Goal: Complete application form

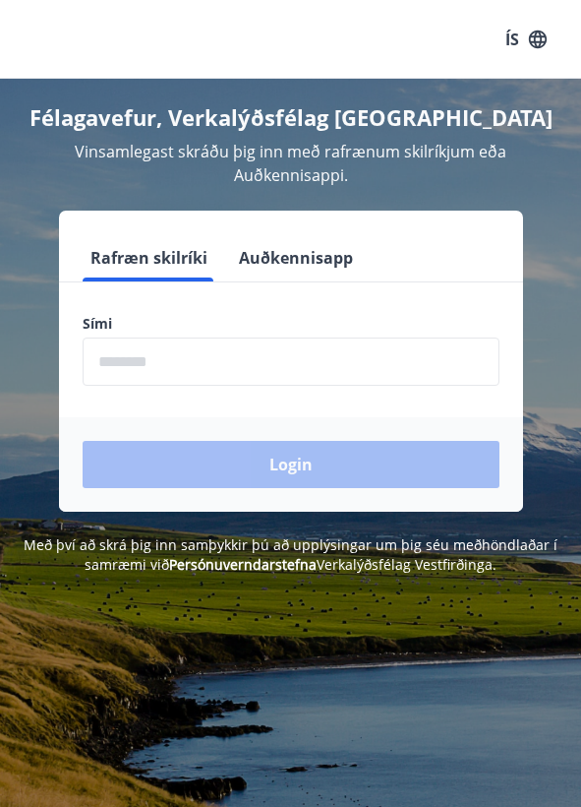
click at [151, 393] on form "Rafræn skilríki Auðkennisapp Sími ​ Login" at bounding box center [291, 372] width 464 height 277
click at [153, 382] on input "phone" at bounding box center [291, 361] width 417 height 48
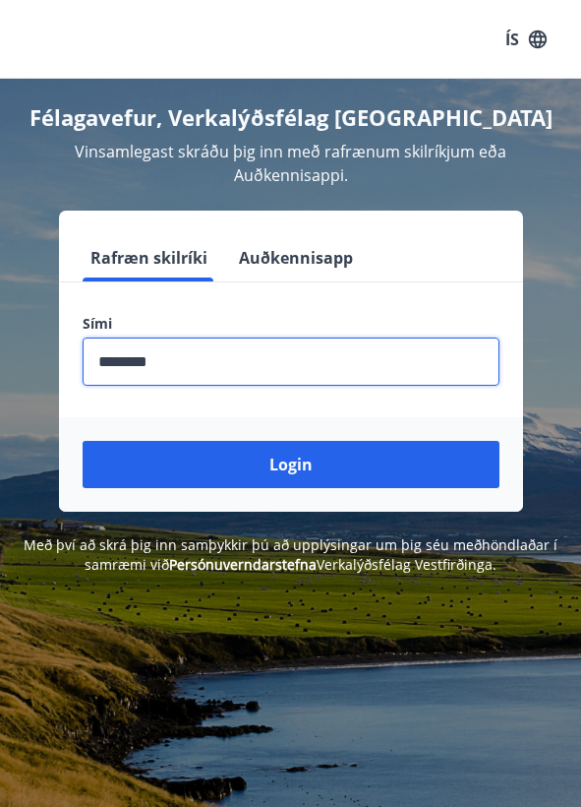
type input "********"
click at [290, 464] on button "Login" at bounding box center [291, 464] width 417 height 47
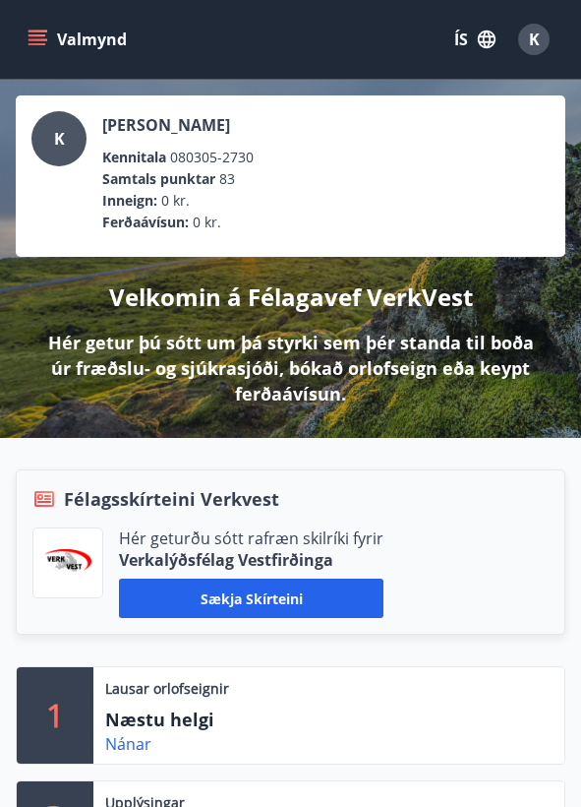
click at [45, 45] on icon "menu" at bounding box center [38, 40] width 20 height 20
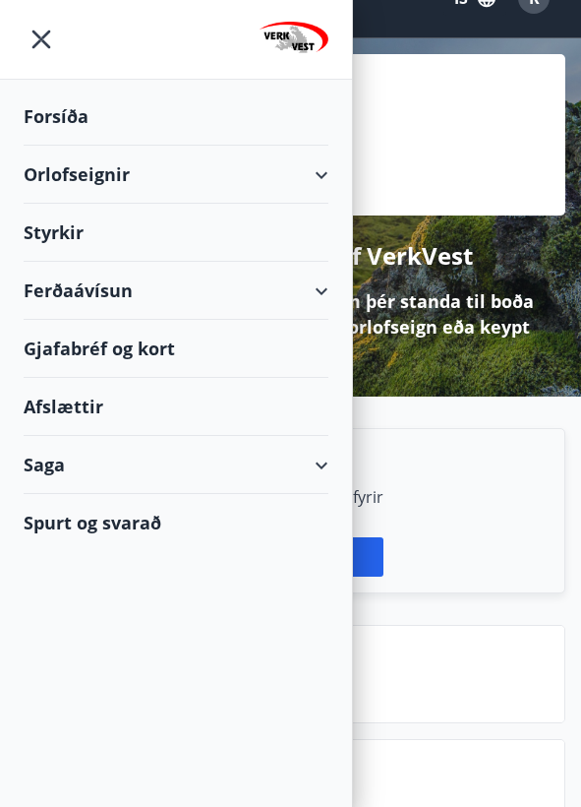
scroll to position [41, 0]
click at [64, 214] on div "Styrkir" at bounding box center [176, 233] width 305 height 58
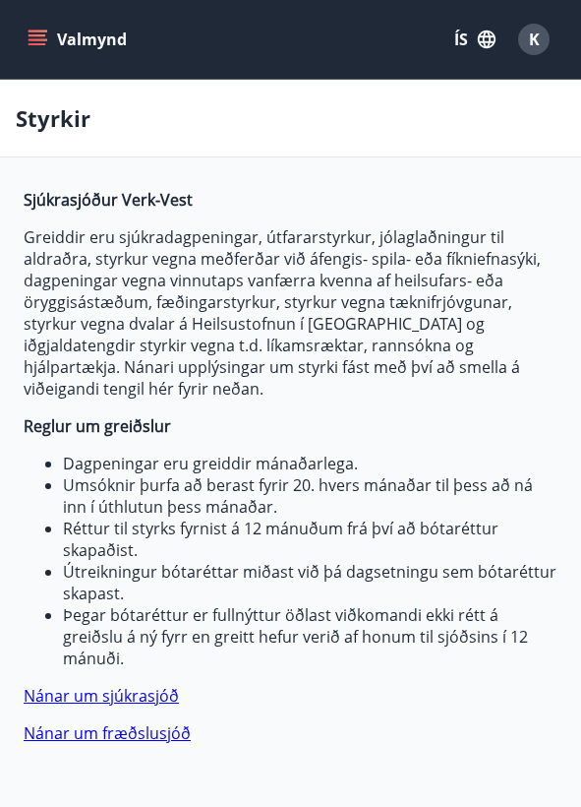
type input "***"
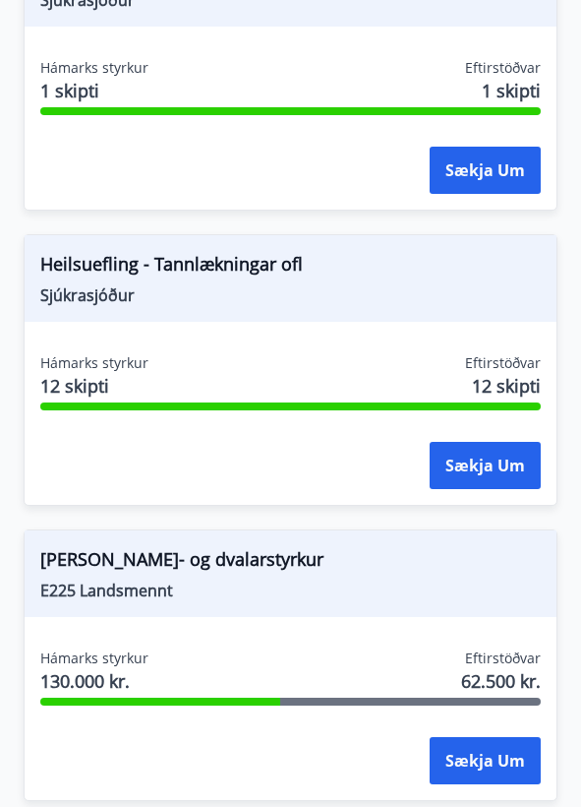
scroll to position [3950, 0]
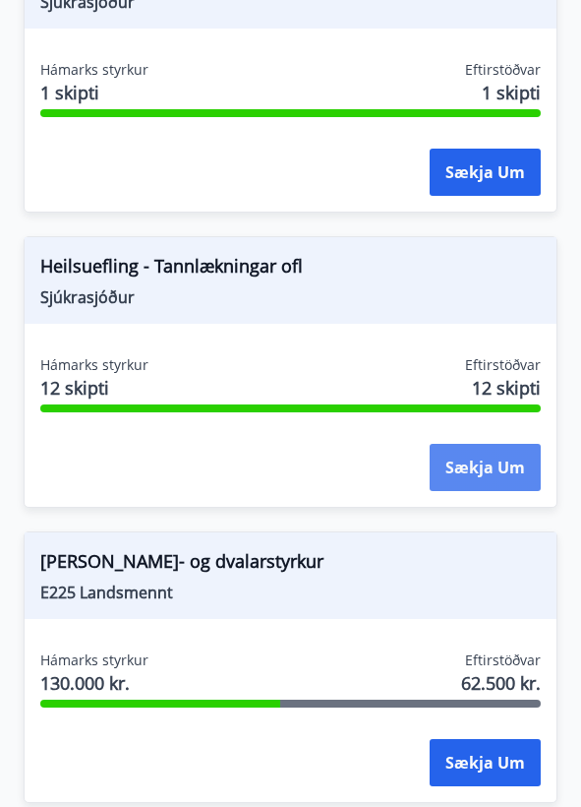
click at [506, 444] on button "Sækja um" at bounding box center [485, 467] width 111 height 47
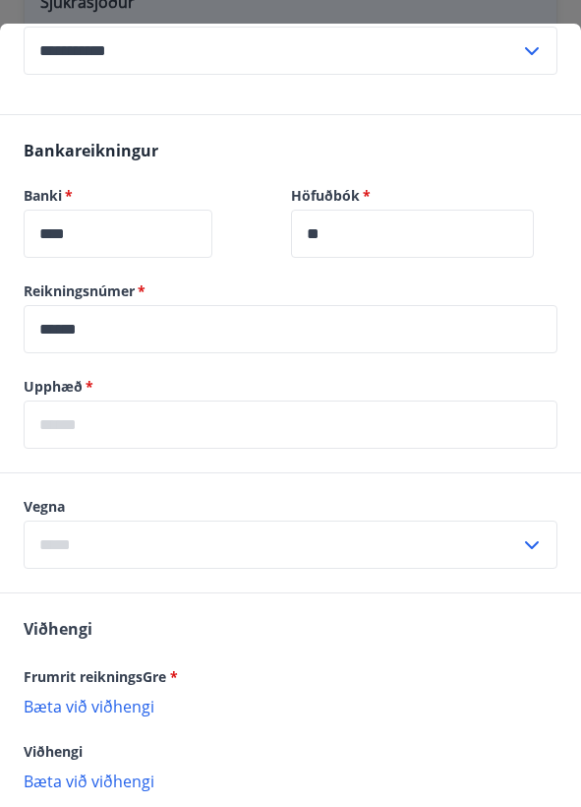
scroll to position [1173, 0]
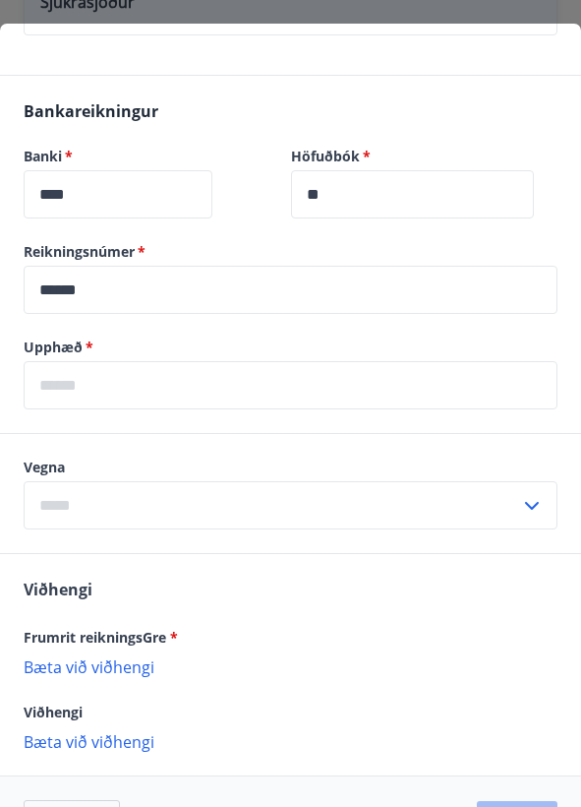
click at [157, 385] on input "text" at bounding box center [291, 385] width 534 height 48
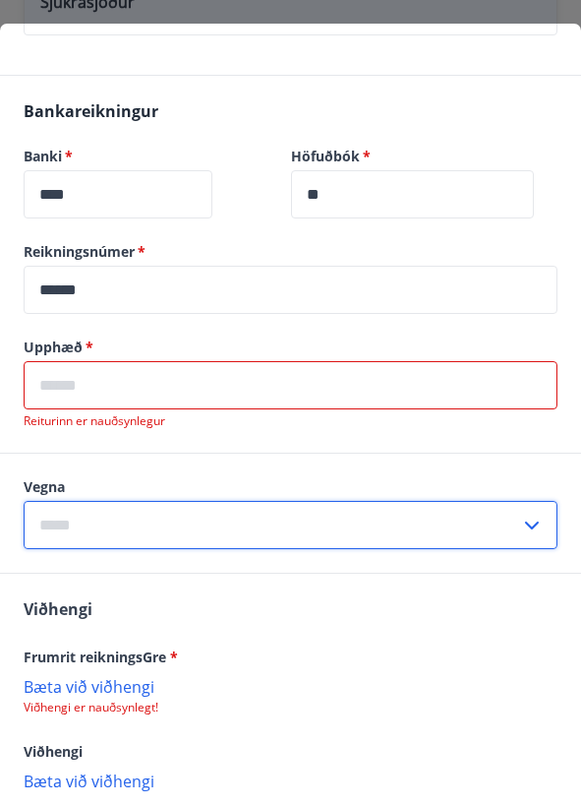
click at [135, 501] on input "text" at bounding box center [272, 525] width 497 height 48
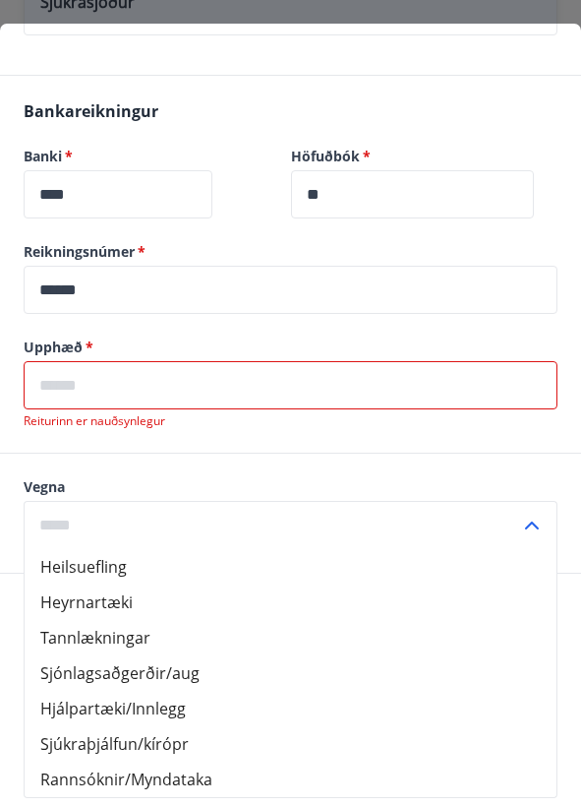
scroll to position [1194, 0]
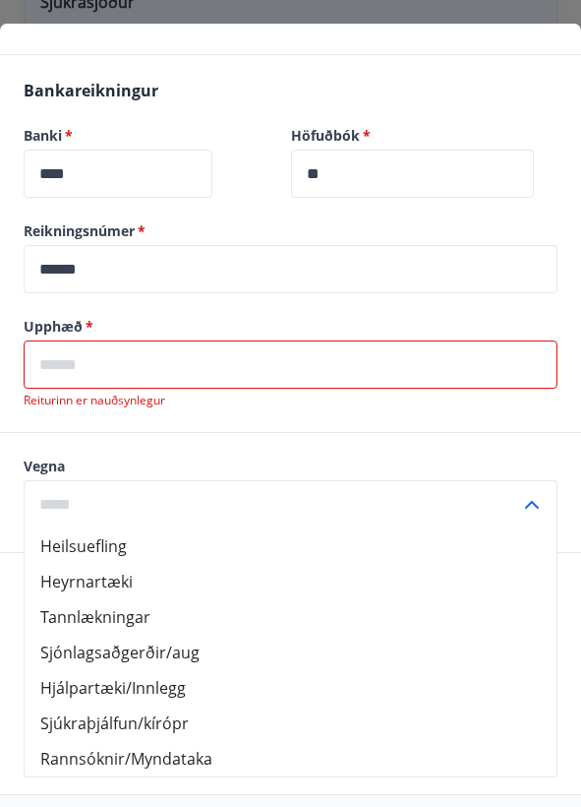
click at [108, 528] on li "Heilsuefling" at bounding box center [291, 545] width 532 height 35
type input "**********"
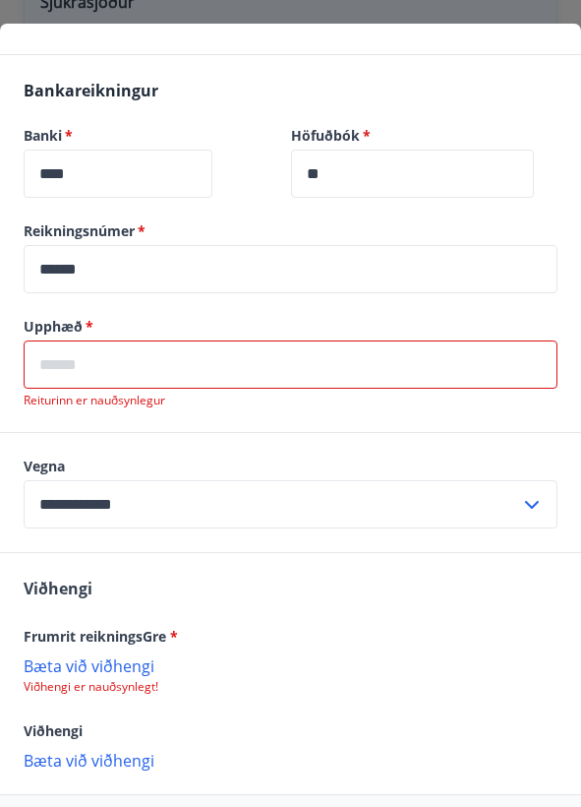
click at [140, 347] on input "text" at bounding box center [291, 364] width 534 height 48
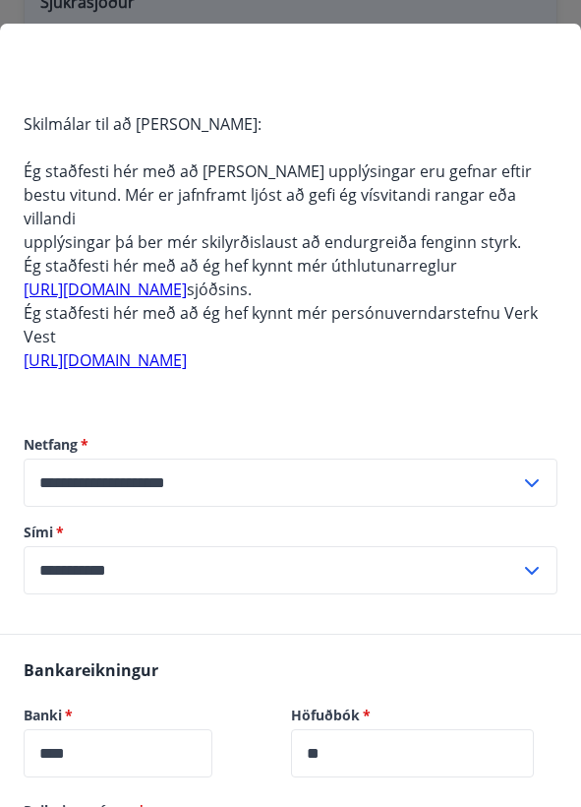
scroll to position [612, 0]
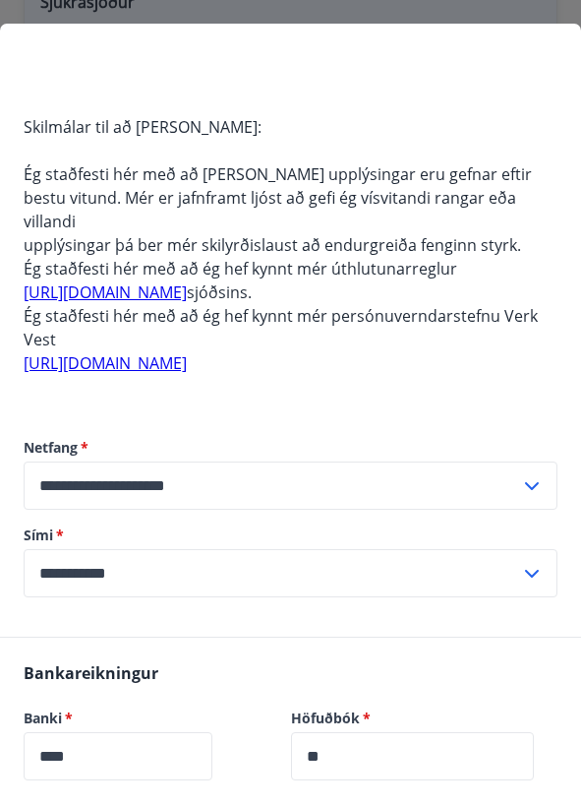
click at [140, 281] on link "[URL][DOMAIN_NAME]" at bounding box center [105, 292] width 163 height 22
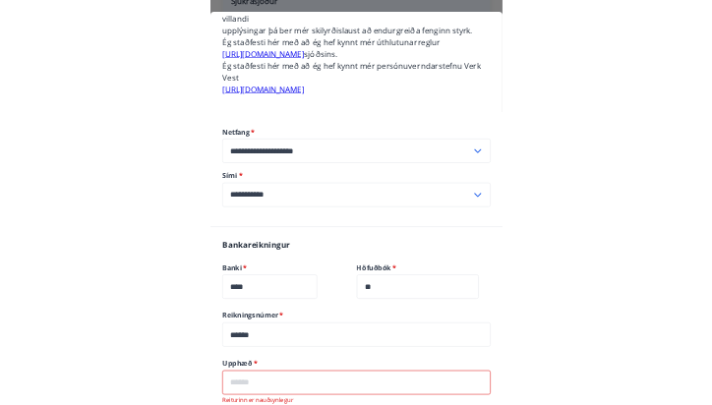
scroll to position [1255, 0]
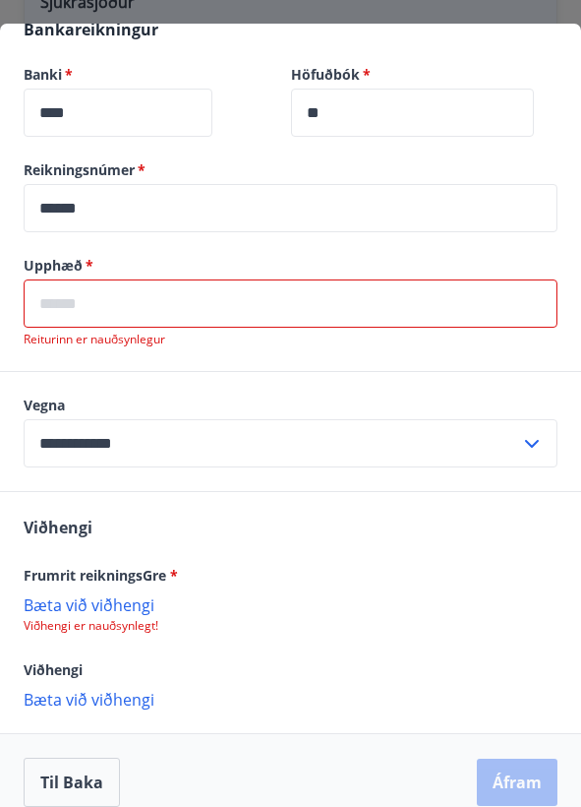
click at [184, 281] on input "text" at bounding box center [291, 303] width 534 height 48
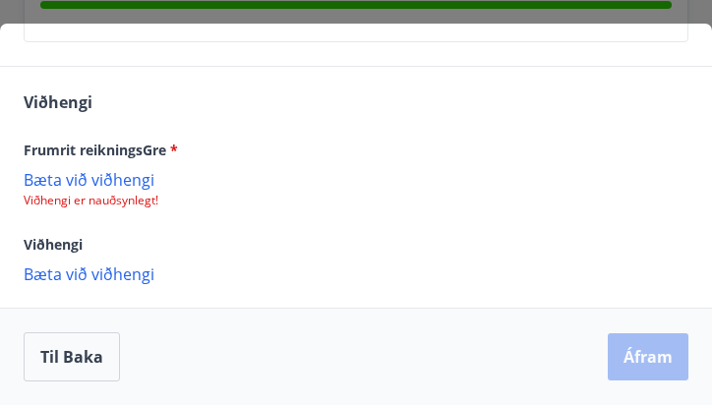
scroll to position [1609, 0]
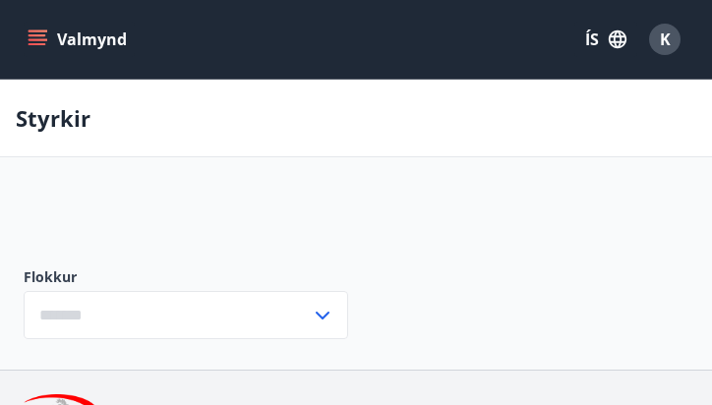
type input "***"
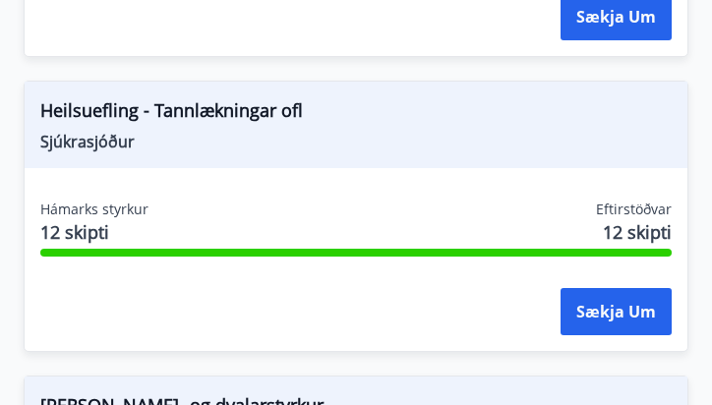
scroll to position [4145, 0]
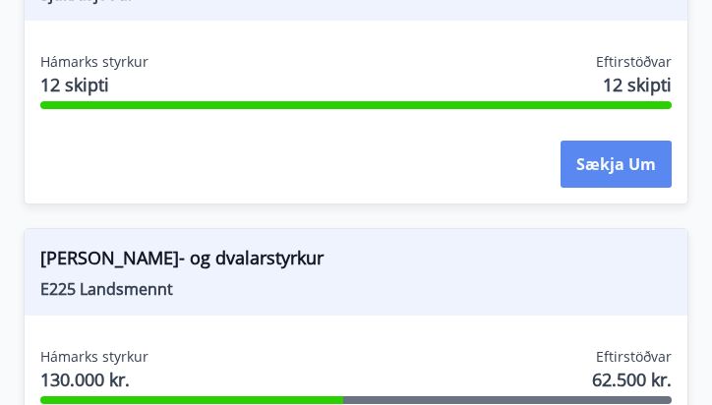
click at [577, 147] on button "Sækja um" at bounding box center [616, 164] width 111 height 47
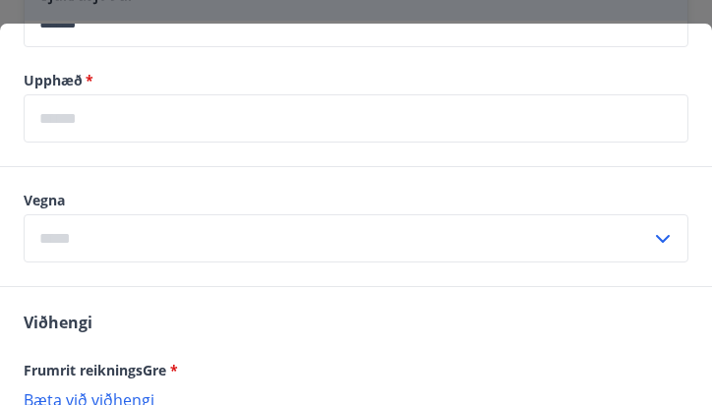
scroll to position [1402, 0]
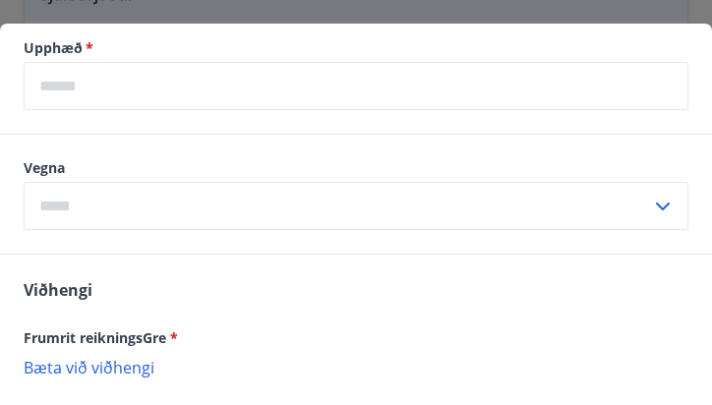
click at [291, 204] on input "text" at bounding box center [338, 206] width 628 height 48
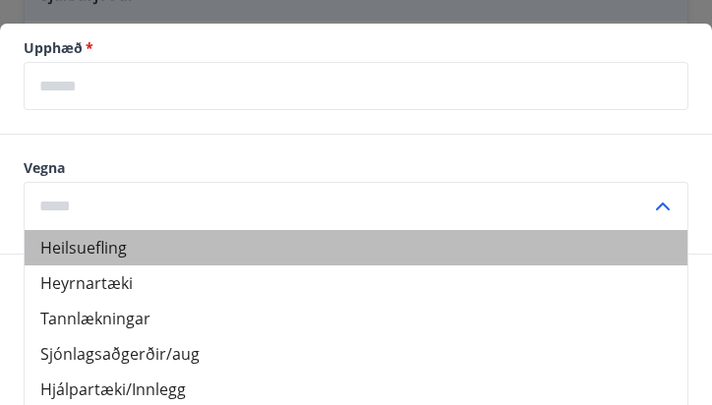
click at [208, 251] on li "Heilsuefling" at bounding box center [356, 247] width 663 height 35
type input "**********"
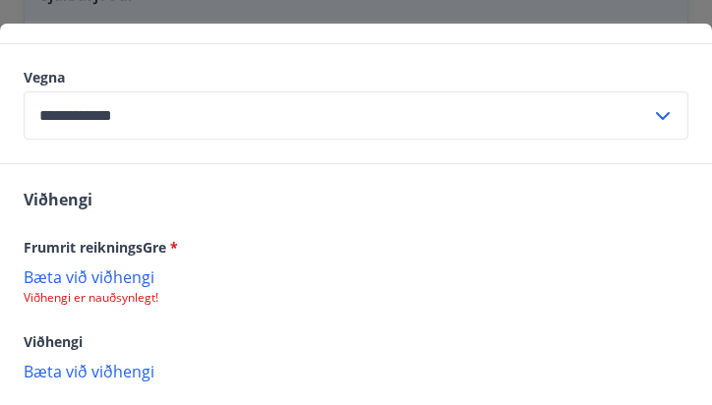
scroll to position [1508, 0]
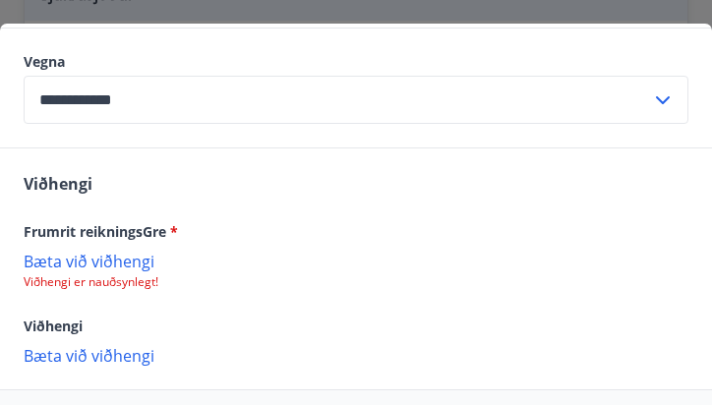
click at [111, 255] on p "Bæta við viðhengi" at bounding box center [356, 261] width 665 height 20
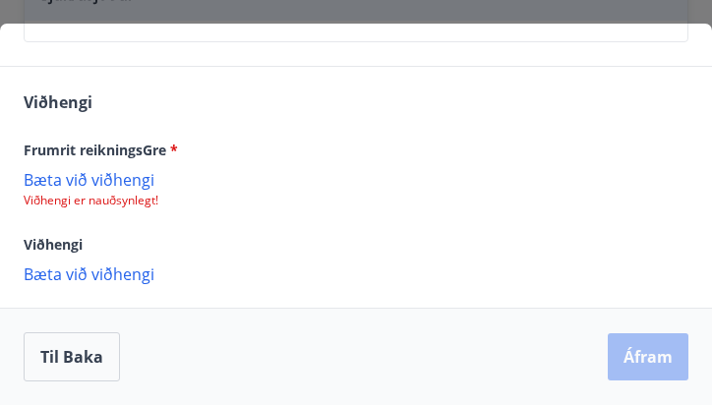
scroll to position [1589, 0]
click at [116, 173] on p "Bæta við viðhengi" at bounding box center [356, 179] width 665 height 20
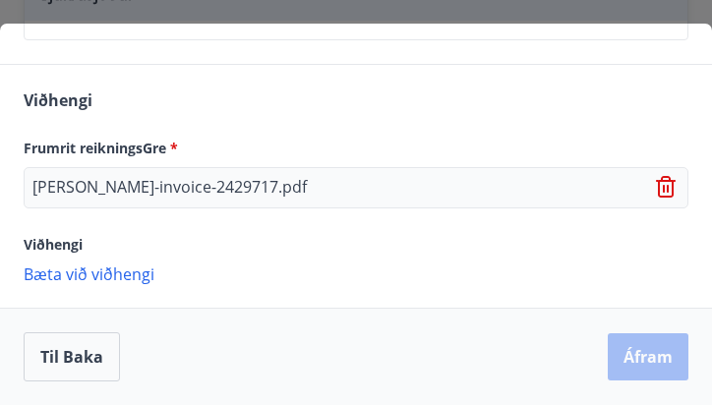
scroll to position [1591, 0]
click at [108, 291] on div "[PERSON_NAME] reikningsGre * [PERSON_NAME]-invoice-2429717.pdf Viðhengi [PERSON…" at bounding box center [356, 186] width 712 height 242
click at [125, 178] on p "[PERSON_NAME]-invoice-2429717.pdf" at bounding box center [169, 188] width 274 height 24
click at [673, 174] on div "[PERSON_NAME]-invoice-2429717.pdf" at bounding box center [356, 187] width 665 height 41
click at [673, 178] on icon at bounding box center [668, 188] width 24 height 24
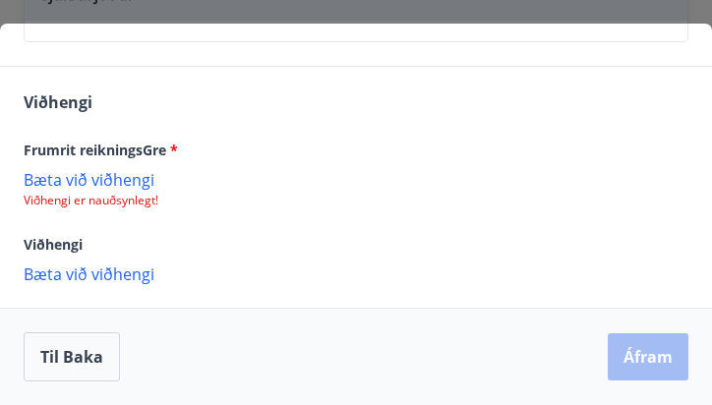
scroll to position [1554, 0]
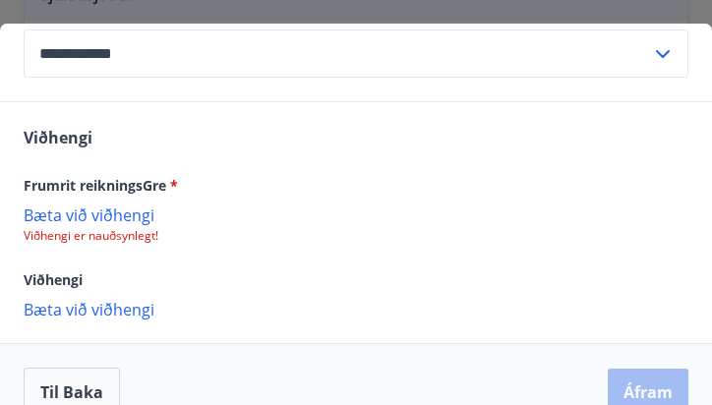
click at [103, 215] on p "Bæta við viðhengi" at bounding box center [356, 215] width 665 height 20
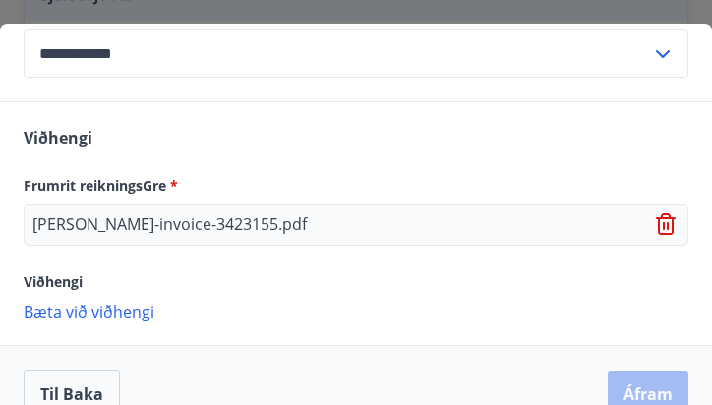
click at [106, 321] on p "Bæta við viðhengi" at bounding box center [356, 311] width 665 height 20
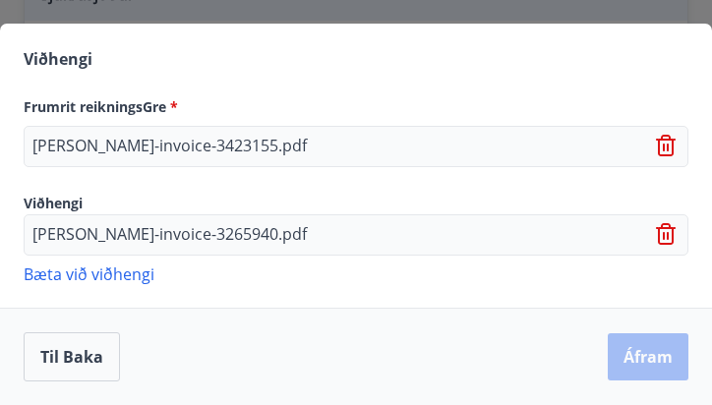
scroll to position [1633, 0]
click at [112, 265] on p "Bæta við viðhengi" at bounding box center [356, 274] width 665 height 20
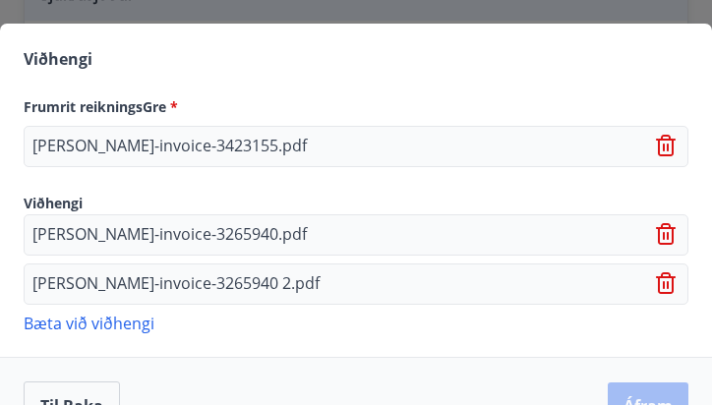
click at [673, 284] on icon at bounding box center [666, 283] width 20 height 22
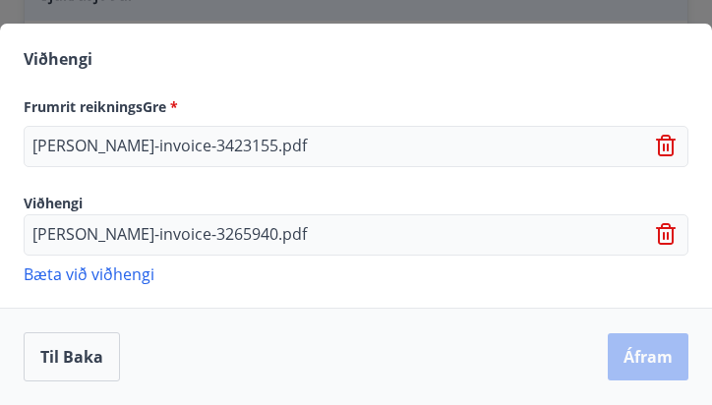
click at [112, 282] on p "Bæta við viðhengi" at bounding box center [356, 274] width 665 height 20
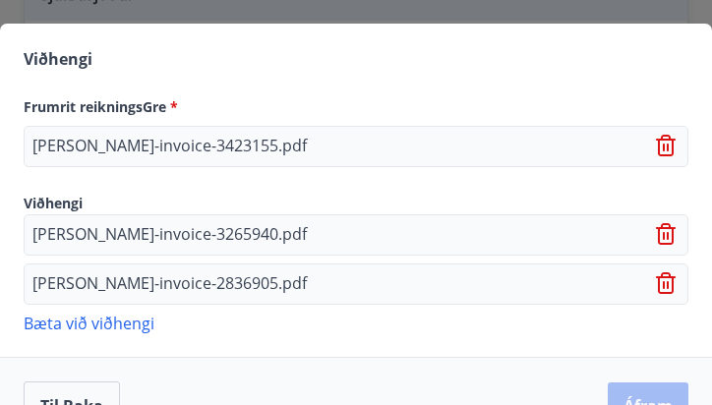
click at [93, 332] on p "Bæta við viðhengi" at bounding box center [356, 323] width 665 height 20
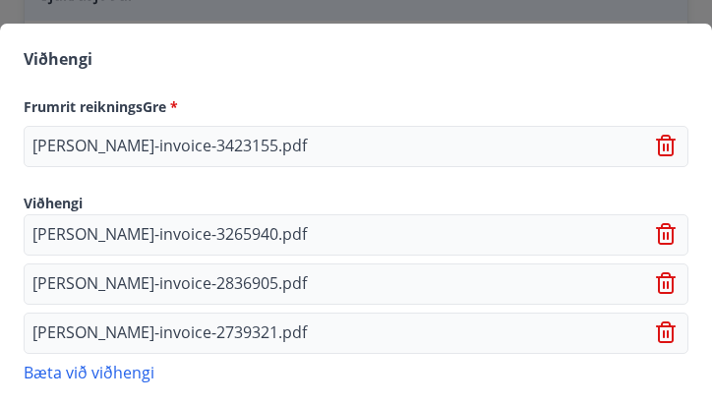
click at [97, 372] on p "Bæta við viðhengi" at bounding box center [356, 372] width 665 height 20
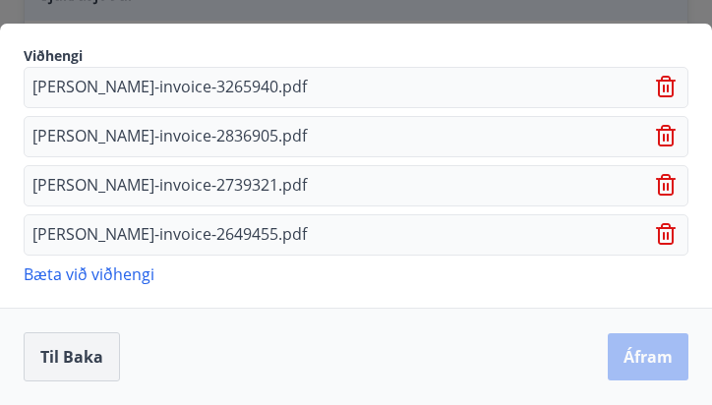
scroll to position [1780, 0]
click at [98, 269] on p "Bæta við viðhengi" at bounding box center [356, 274] width 665 height 20
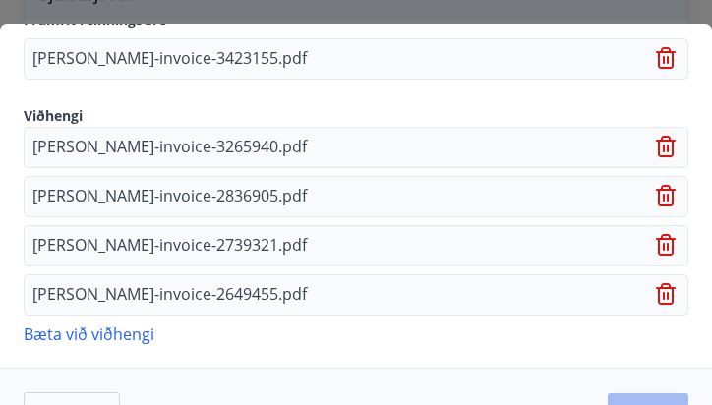
scroll to position [1715, 0]
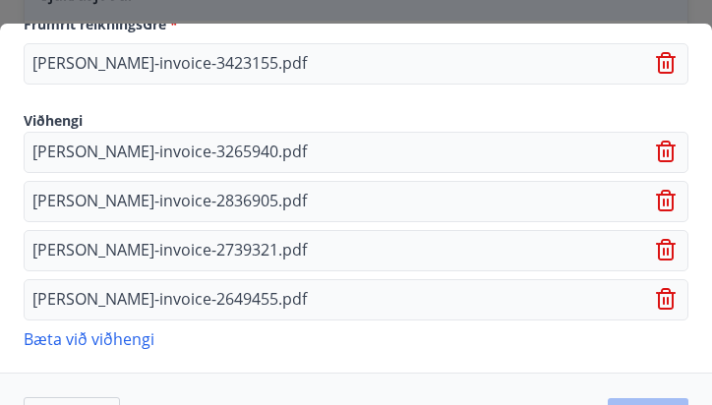
click at [95, 340] on p "Bæta við viðhengi" at bounding box center [356, 339] width 665 height 20
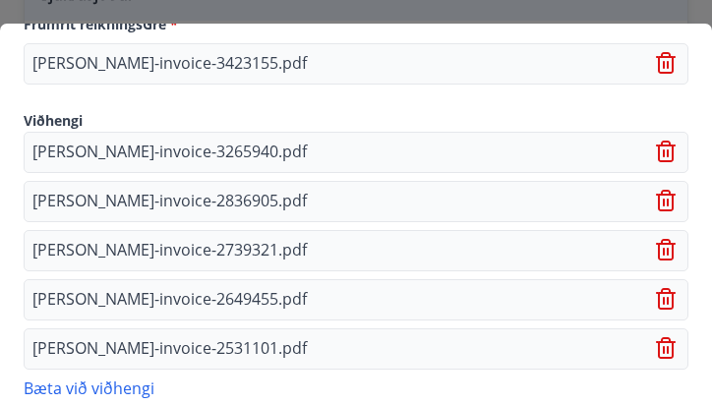
click at [111, 383] on p "Bæta við viðhengi" at bounding box center [356, 388] width 665 height 20
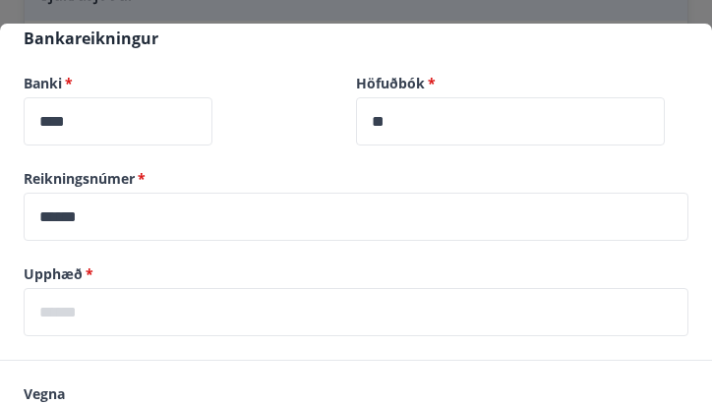
scroll to position [1191, 0]
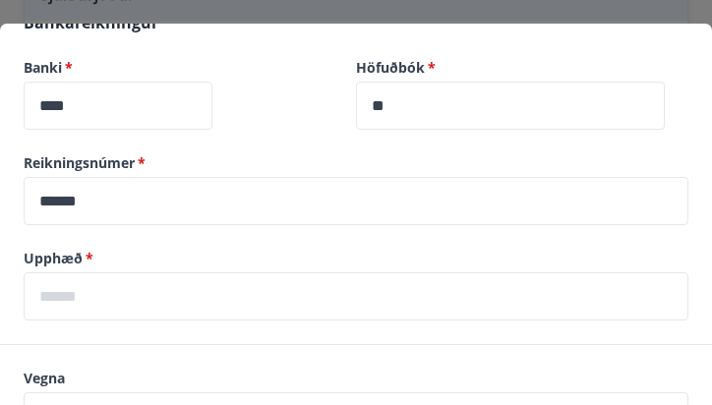
click at [207, 268] on label "Upphæð   *" at bounding box center [356, 259] width 665 height 20
click at [207, 297] on input "text" at bounding box center [356, 296] width 665 height 48
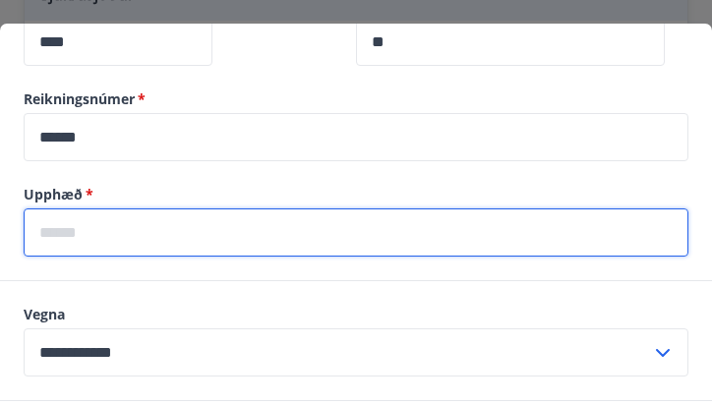
scroll to position [1254, 0]
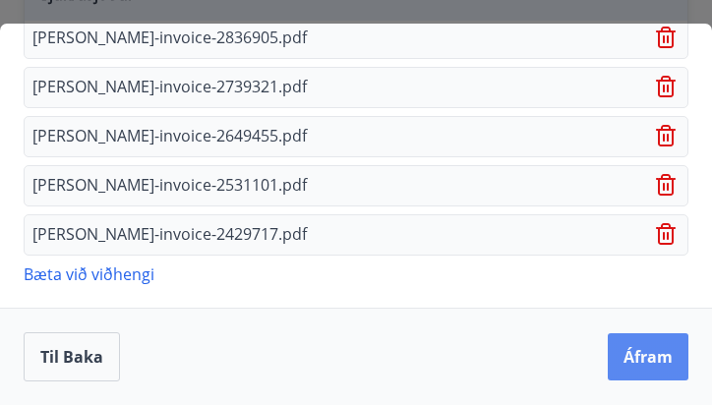
type input "*****"
click at [670, 365] on button "Áfram" at bounding box center [648, 356] width 81 height 47
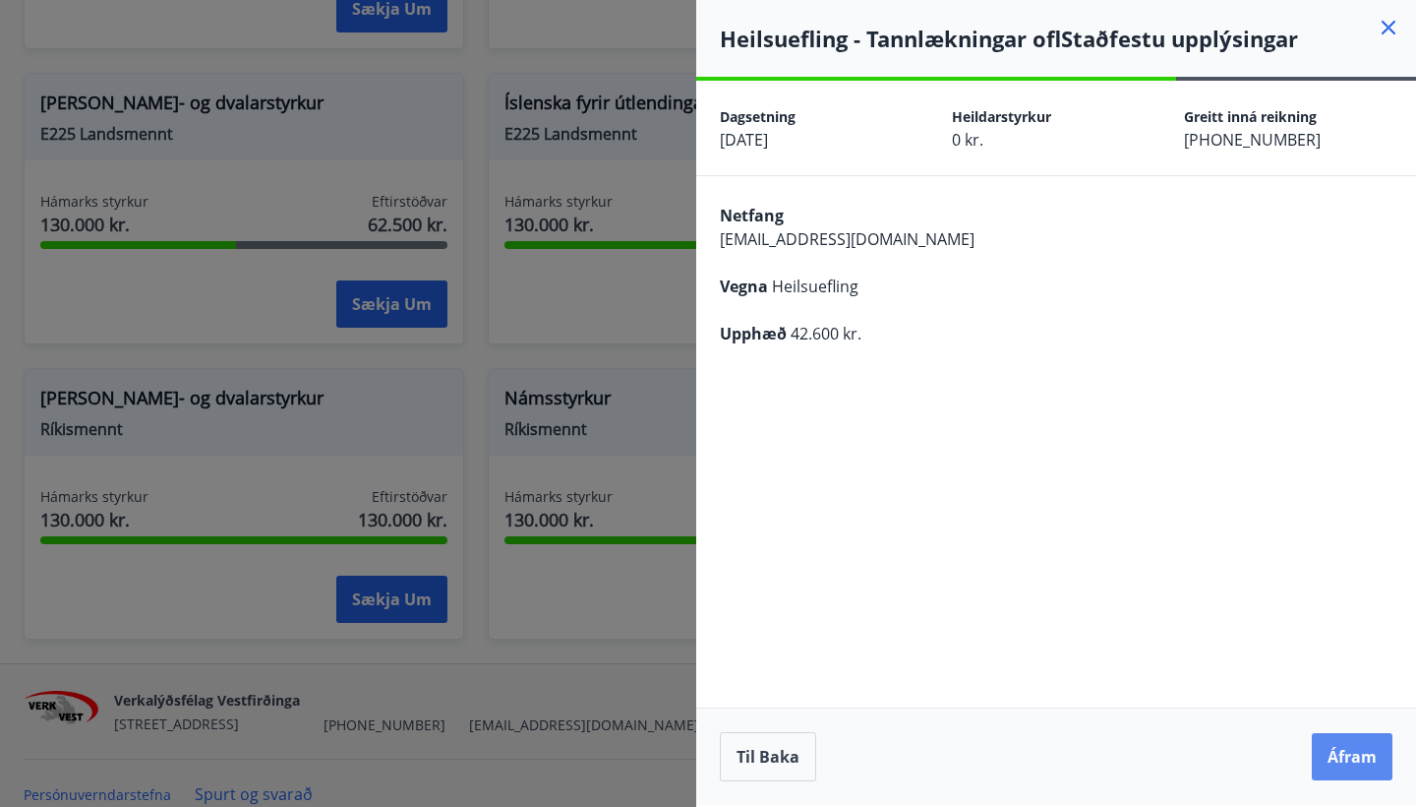
scroll to position [0, 0]
click at [711, 404] on button "Áfram" at bounding box center [1352, 756] width 81 height 47
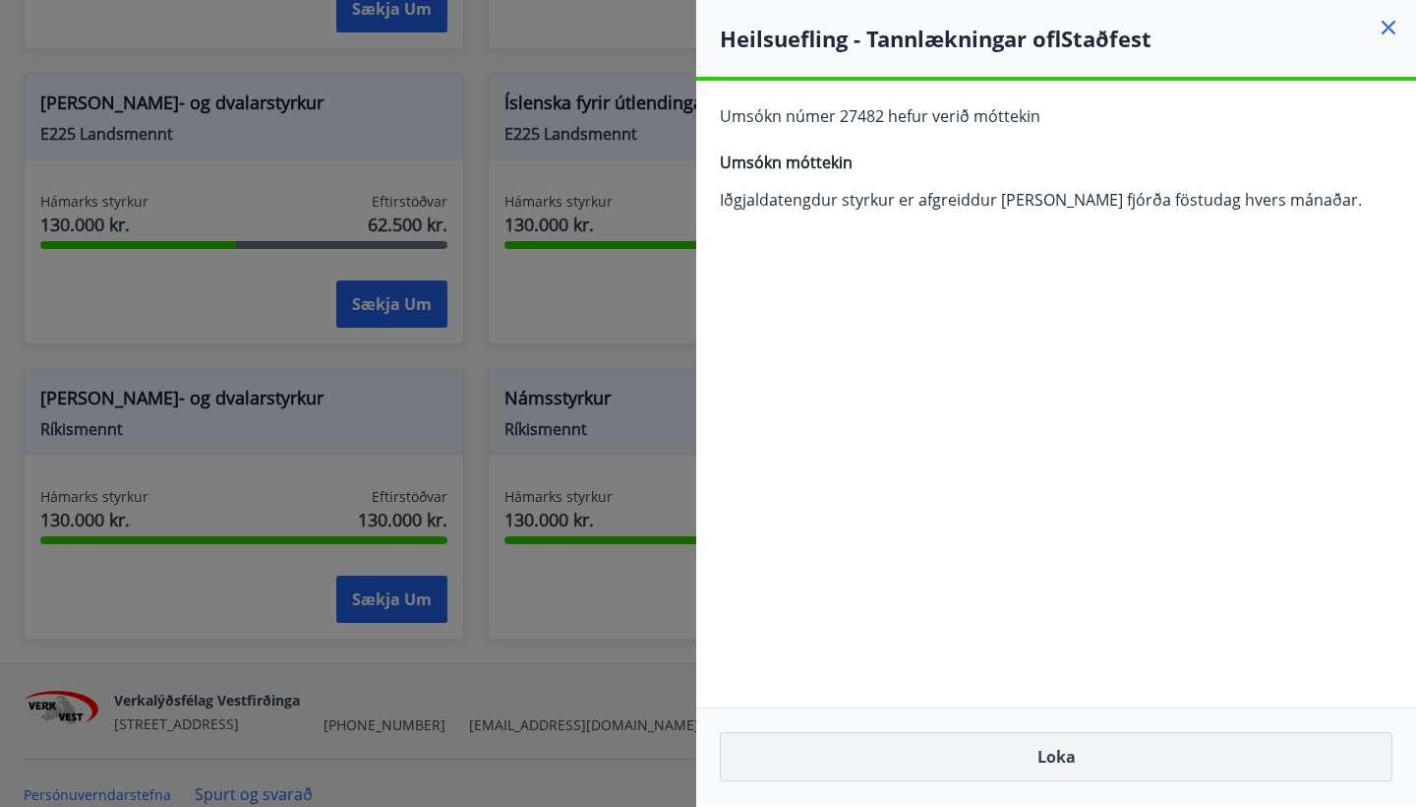
click at [711, 404] on button "Loka" at bounding box center [1056, 756] width 673 height 49
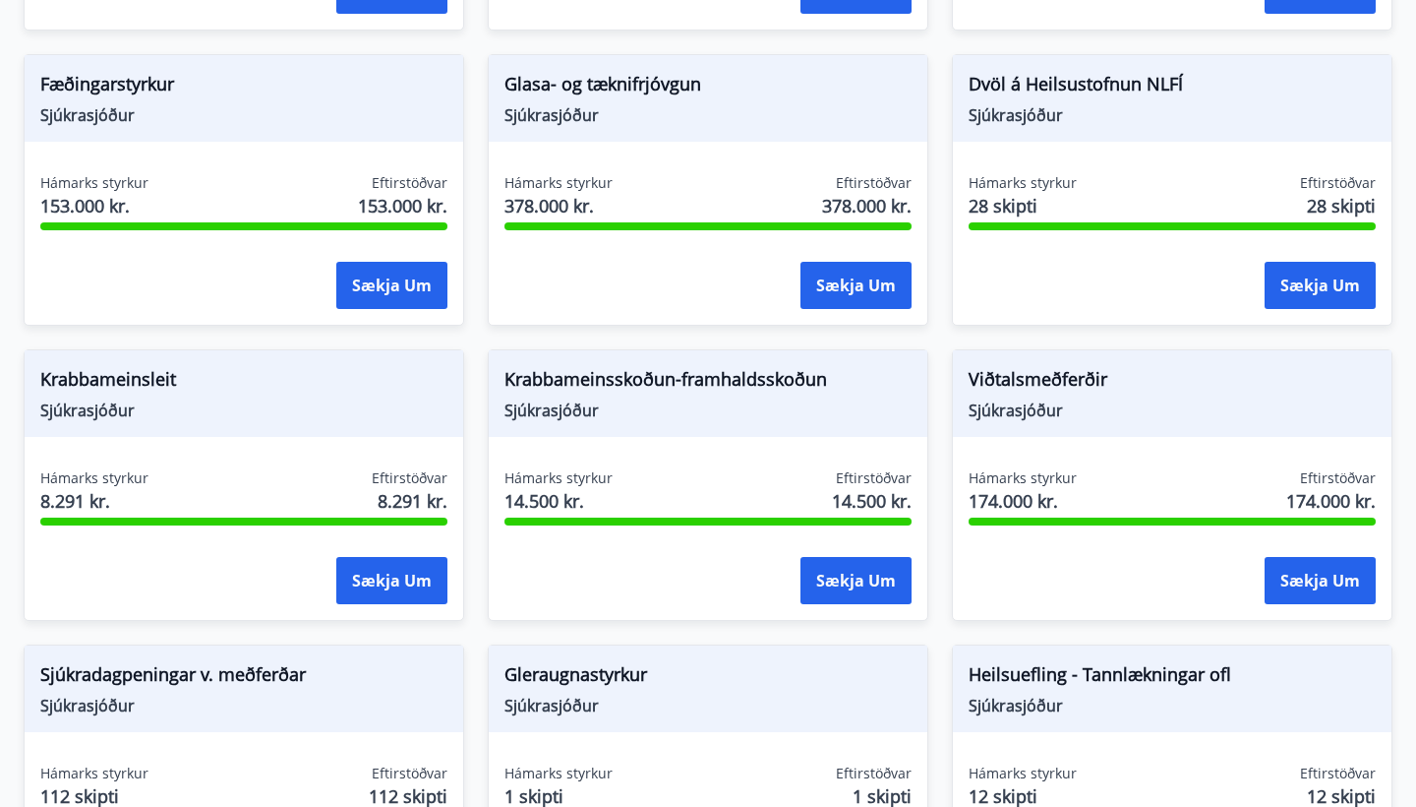
scroll to position [1069, 0]
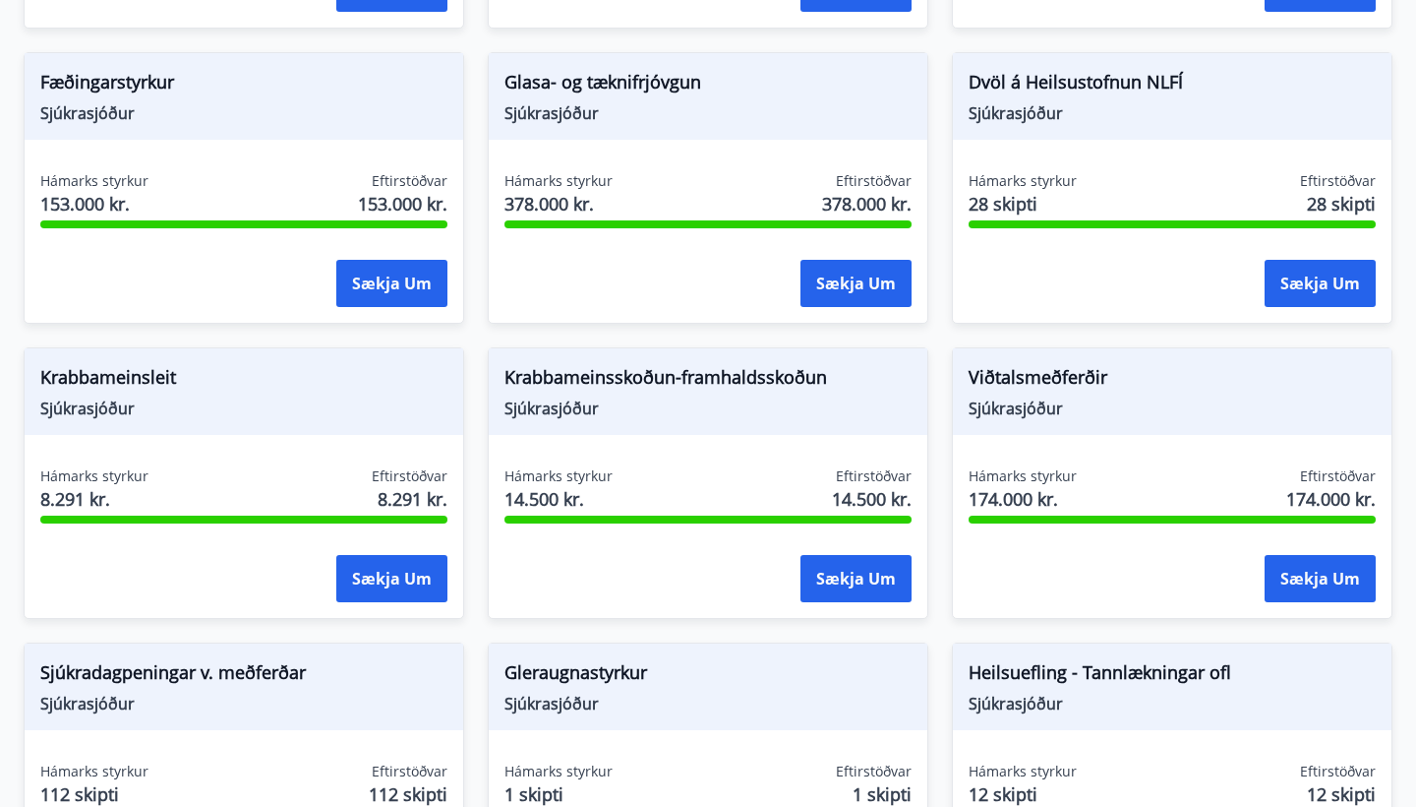
click at [711, 364] on span "Viðtalsmeðferðir" at bounding box center [1172, 380] width 407 height 33
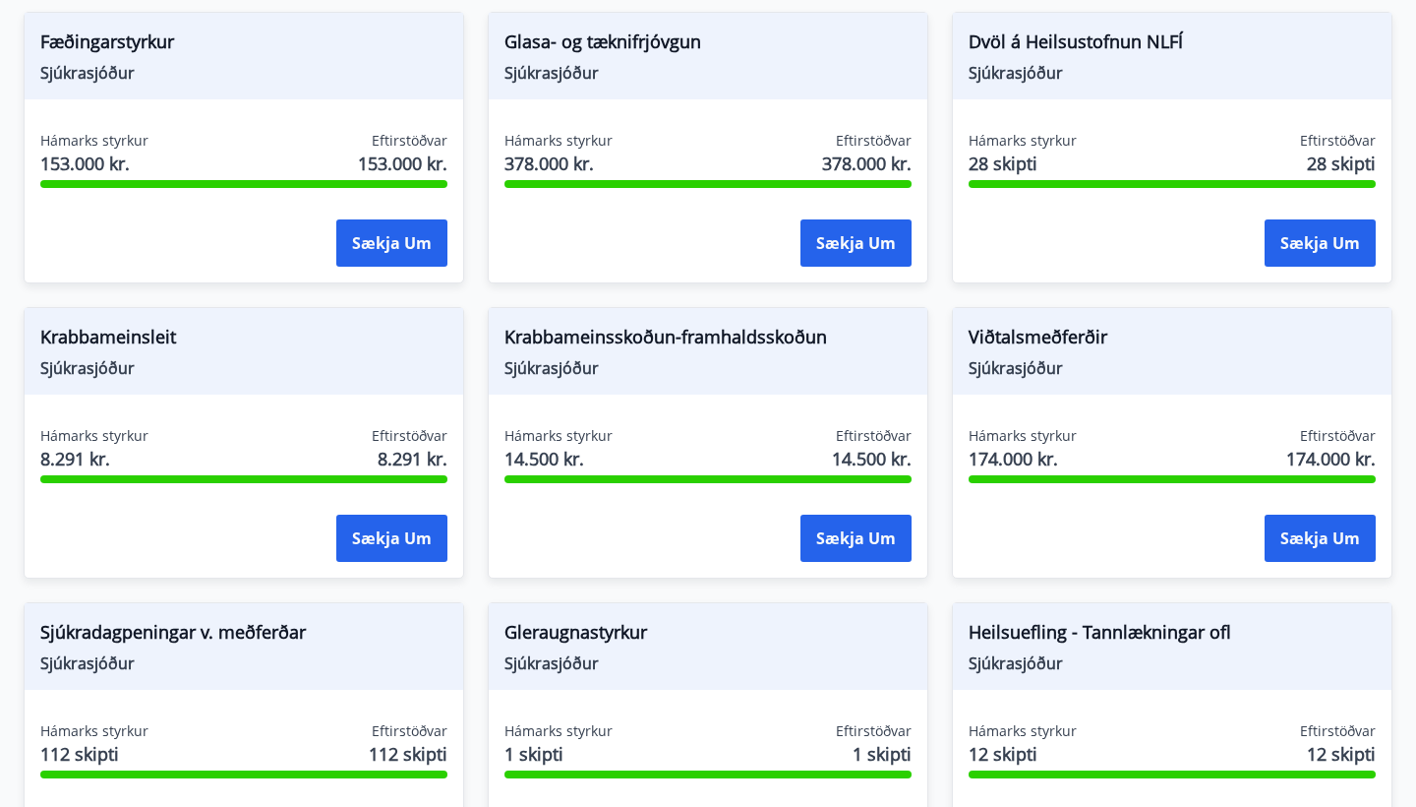
scroll to position [1116, 0]
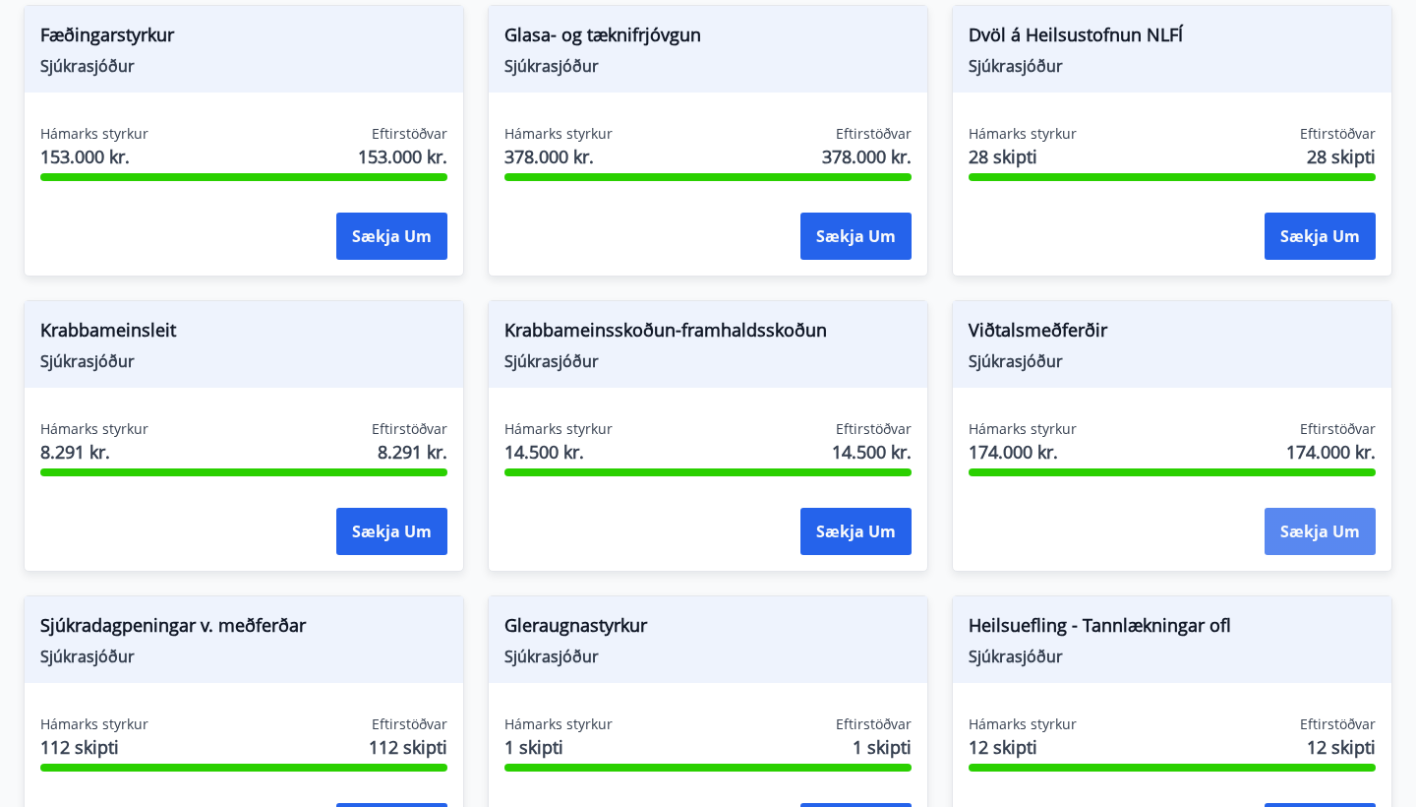
click at [711, 404] on button "Sækja um" at bounding box center [1320, 531] width 111 height 47
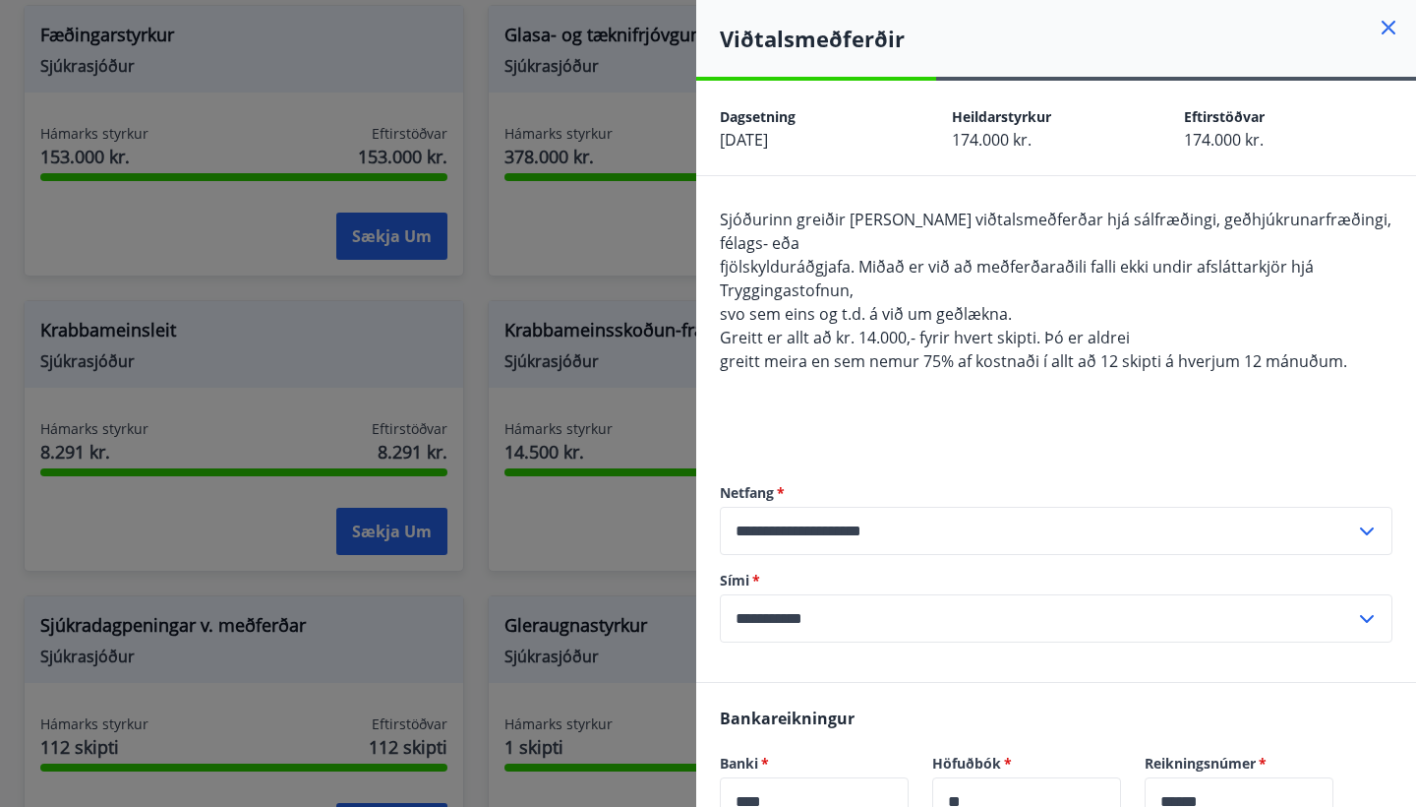
click at [711, 28] on icon at bounding box center [1389, 28] width 24 height 24
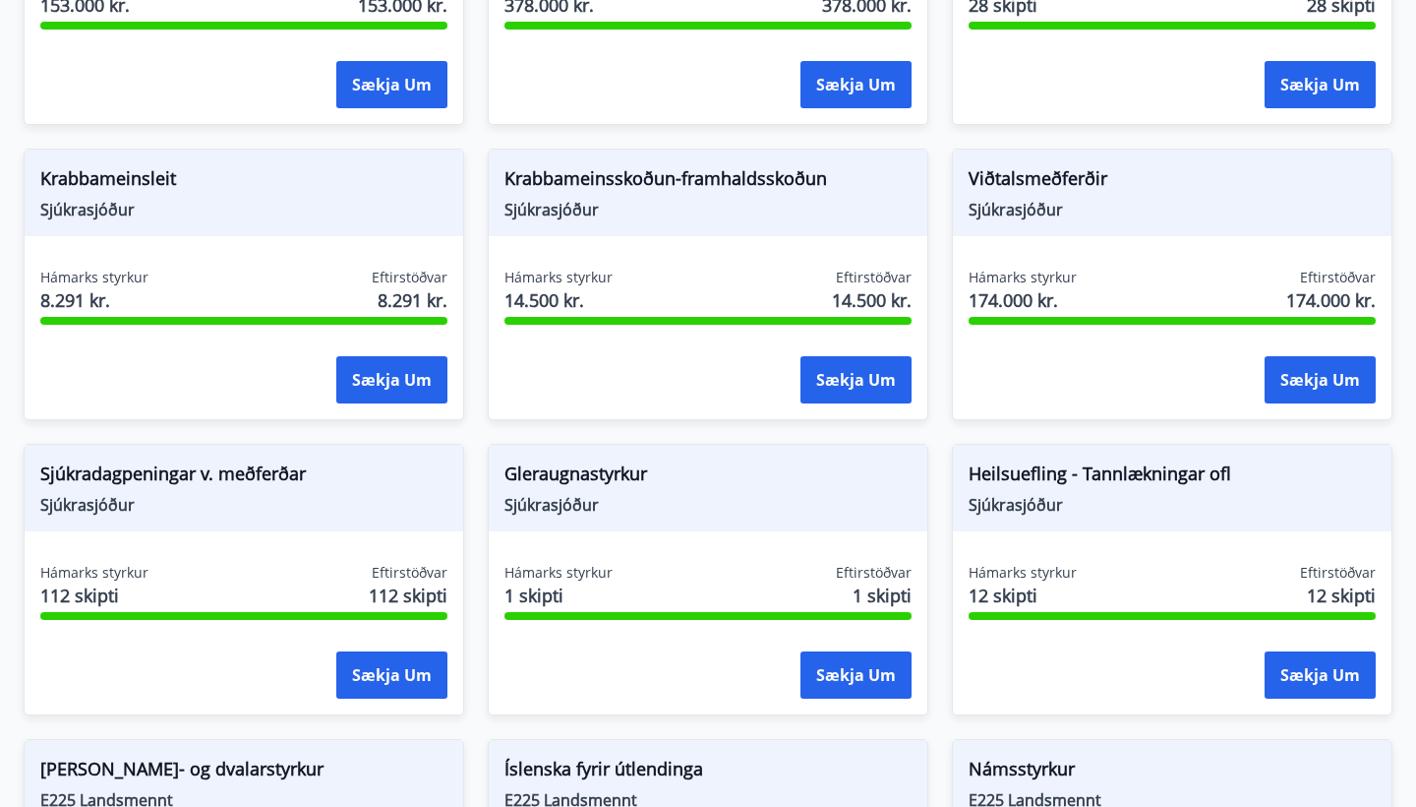
scroll to position [1270, 0]
